Goal: Information Seeking & Learning: Understand process/instructions

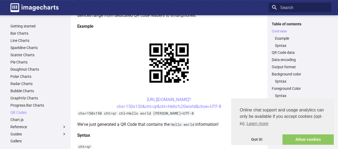
scroll to position [107, 0]
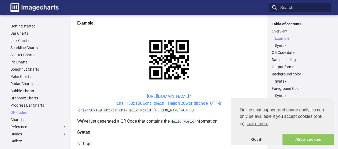
click at [164, 94] on link "[URL][DOMAIN_NAME]? chs=150x150&cht=qr&chl=Hello%20world&choe=UTF-8" at bounding box center [169, 100] width 104 height 12
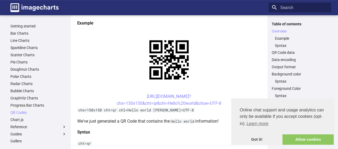
scroll to position [80, 0]
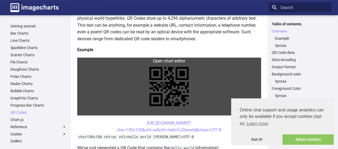
click at [150, 62] on link at bounding box center [169, 87] width 184 height 58
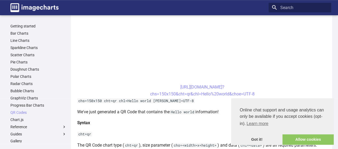
scroll to position [213, 0]
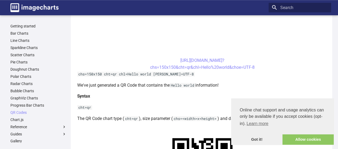
click at [176, 74] on code "chs=150x150 cht=qr chl=Hello world [PERSON_NAME]=UTF-8" at bounding box center [135, 74] width 117 height 5
click at [176, 73] on code "chs=150x150 cht=qr chl=Hello world [PERSON_NAME]=UTF-8" at bounding box center [135, 74] width 117 height 5
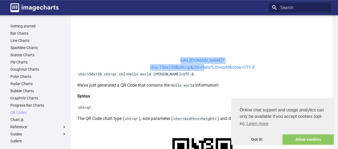
drag, startPoint x: 169, startPoint y: 58, endPoint x: 200, endPoint y: 68, distance: 32.5
click at [200, 68] on center "[URL][DOMAIN_NAME]? chs=150x150&cht=qr&chl=Hello%20world&choe=UTF-8" at bounding box center [202, 64] width 250 height 14
copy link "[URL][DOMAIN_NAME]? chs=150x150&cht=qr&chl="
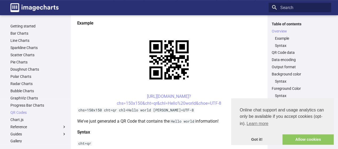
scroll to position [80, 0]
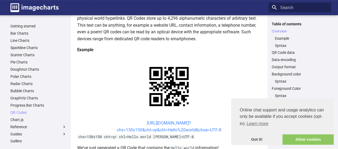
click at [162, 128] on link "[URL][DOMAIN_NAME]? chs=150x150&cht=qr&chl=Hello%20world&choe=UTF-8" at bounding box center [169, 127] width 104 height 12
drag, startPoint x: 224, startPoint y: 129, endPoint x: 136, endPoint y: 125, distance: 87.9
click at [136, 125] on center "[URL][DOMAIN_NAME]? chs=150x150&cht=qr&chl=Hello%20world&choe=UTF-8" at bounding box center [169, 127] width 184 height 14
copy link "[URL][DOMAIN_NAME]? chs=150x150&cht=qr&chl=Hello%20world&choe=UTF-8"
